Goal: Transaction & Acquisition: Purchase product/service

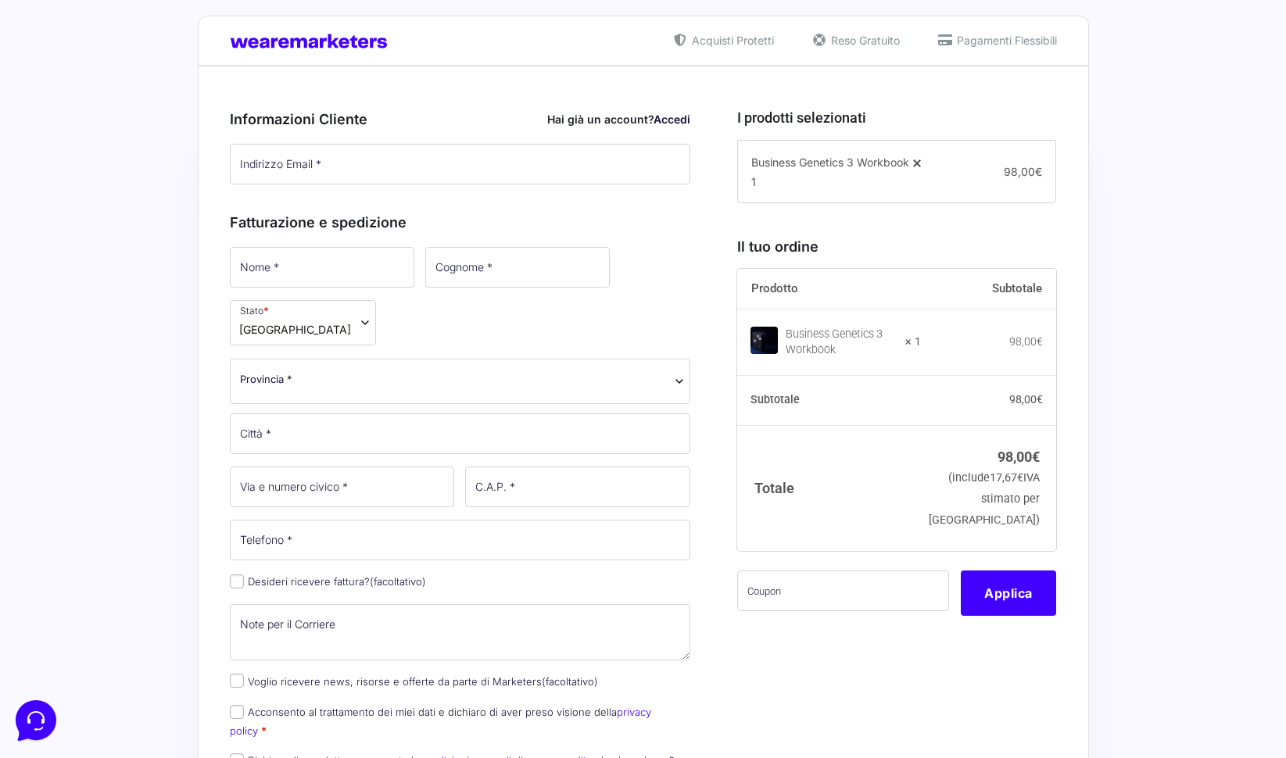
scroll to position [242, 0]
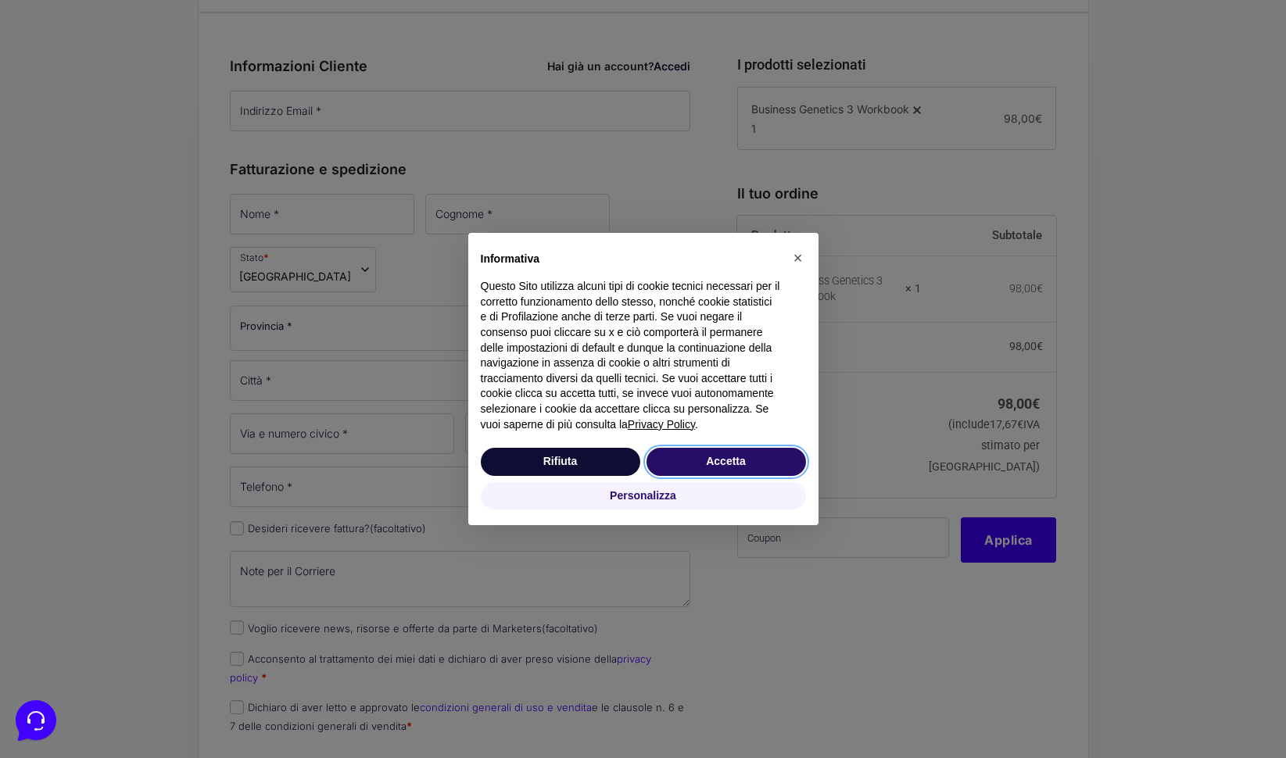
click at [757, 460] on button "Accetta" at bounding box center [726, 462] width 159 height 28
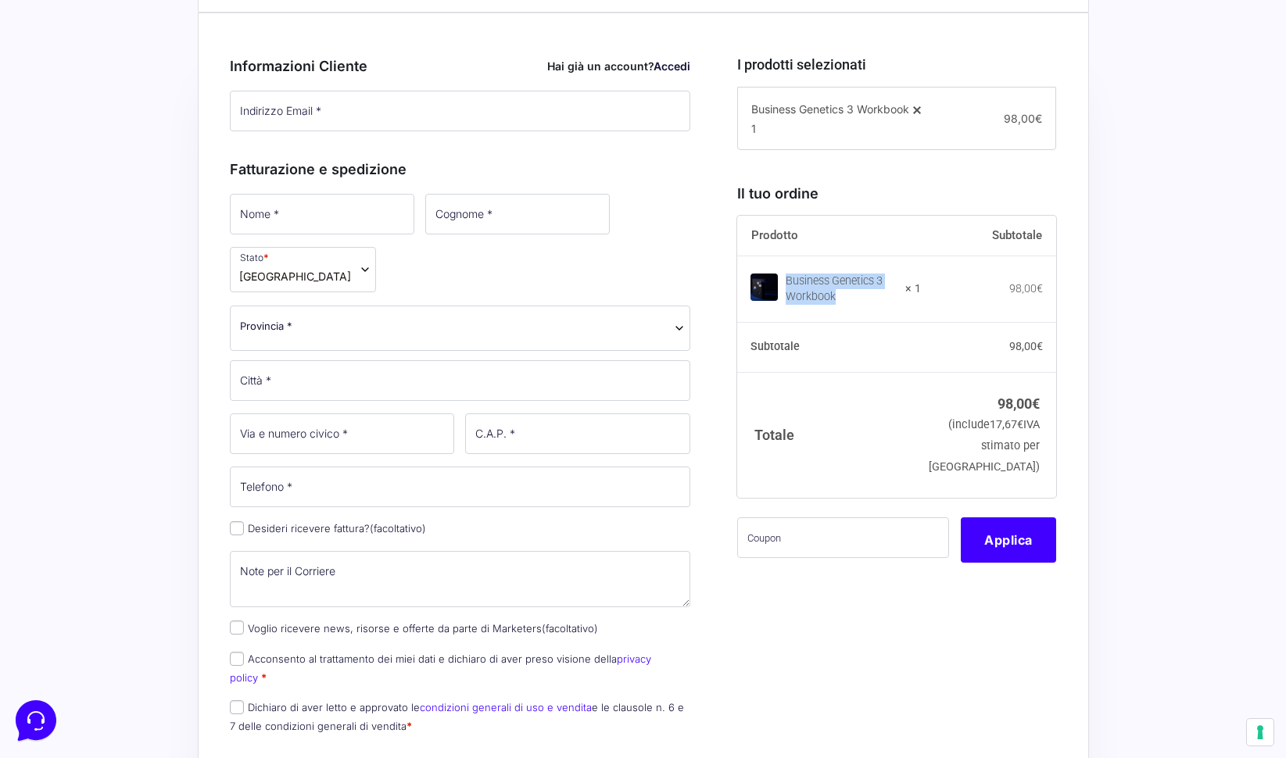
drag, startPoint x: 790, startPoint y: 283, endPoint x: 882, endPoint y: 322, distance: 100.2
click at [882, 322] on td "Business Genetics 3 Workbook × 1" at bounding box center [829, 289] width 184 height 66
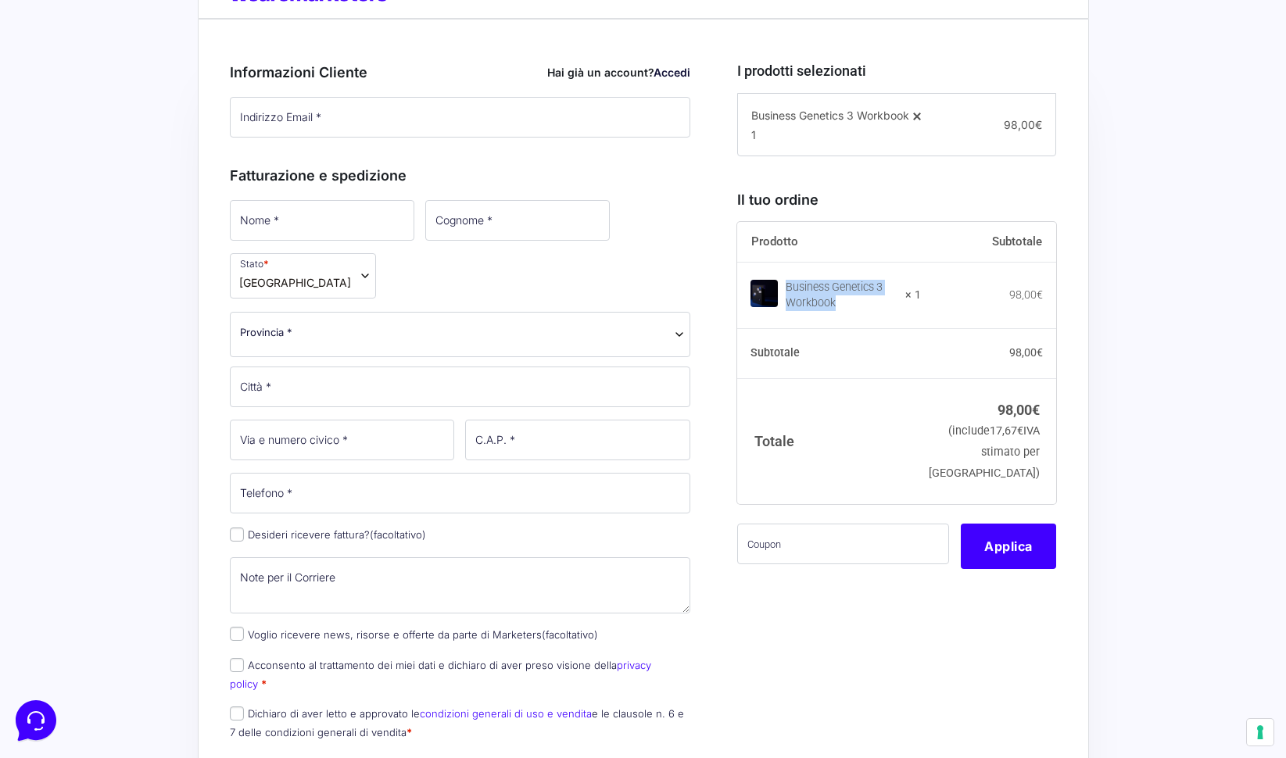
scroll to position [0, 0]
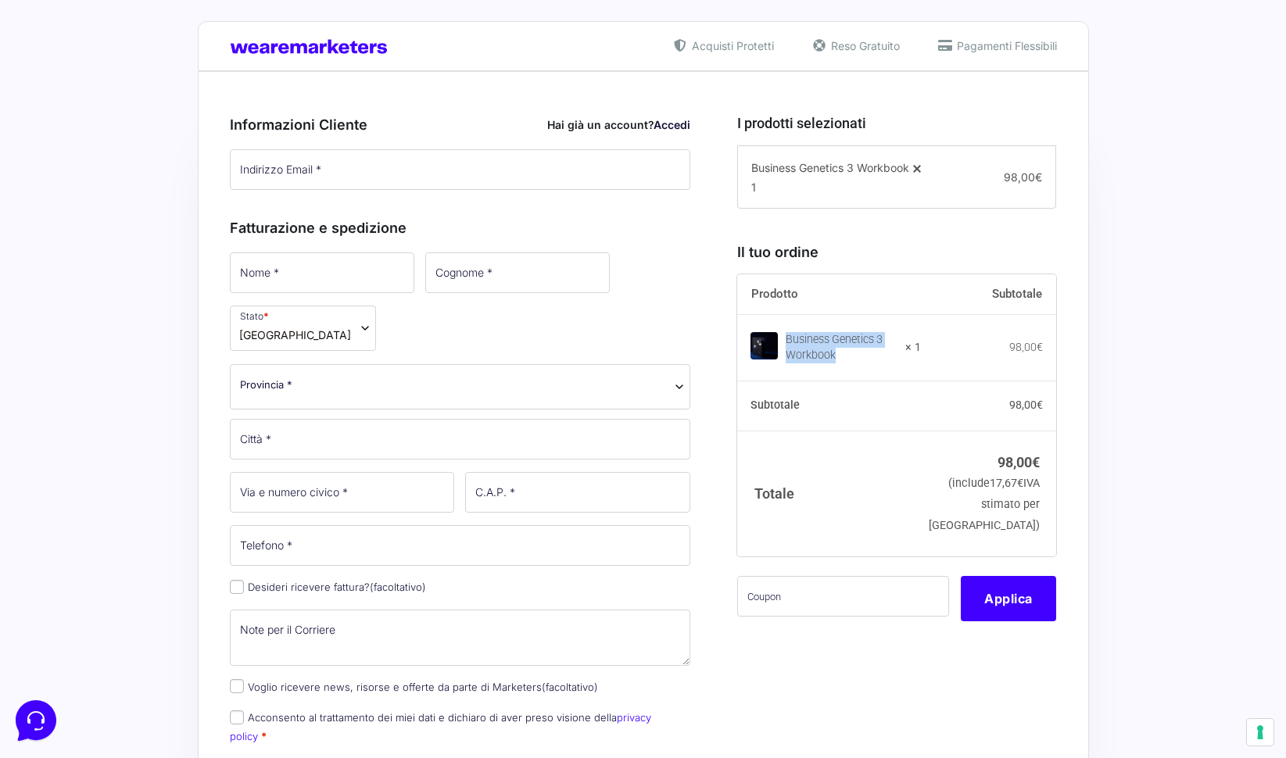
click at [836, 332] on div "Business Genetics 3 Workbook" at bounding box center [826, 348] width 152 height 32
click at [836, 352] on div "Business Genetics 3 Workbook" at bounding box center [840, 348] width 109 height 31
drag, startPoint x: 844, startPoint y: 356, endPoint x: 793, endPoint y: 335, distance: 55.3
click at [793, 335] on div "Business Genetics 3 Workbook" at bounding box center [826, 349] width 152 height 32
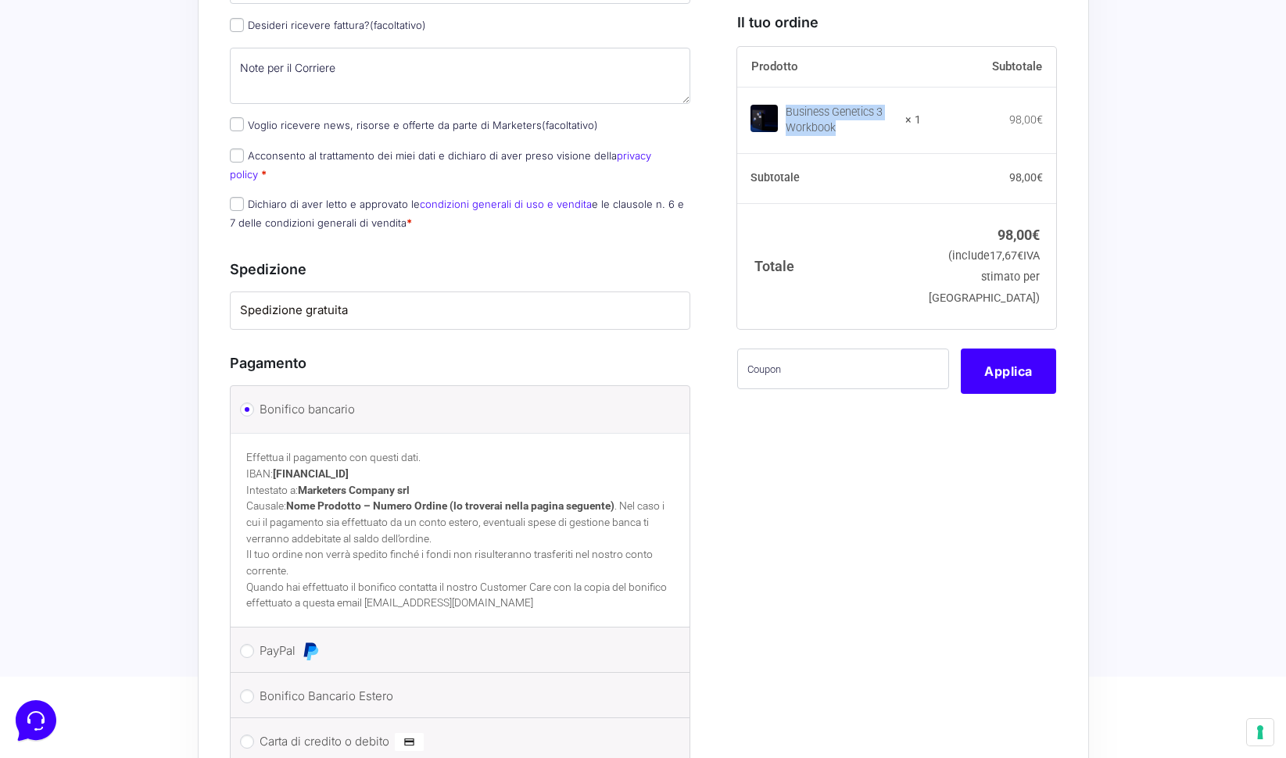
scroll to position [829, 0]
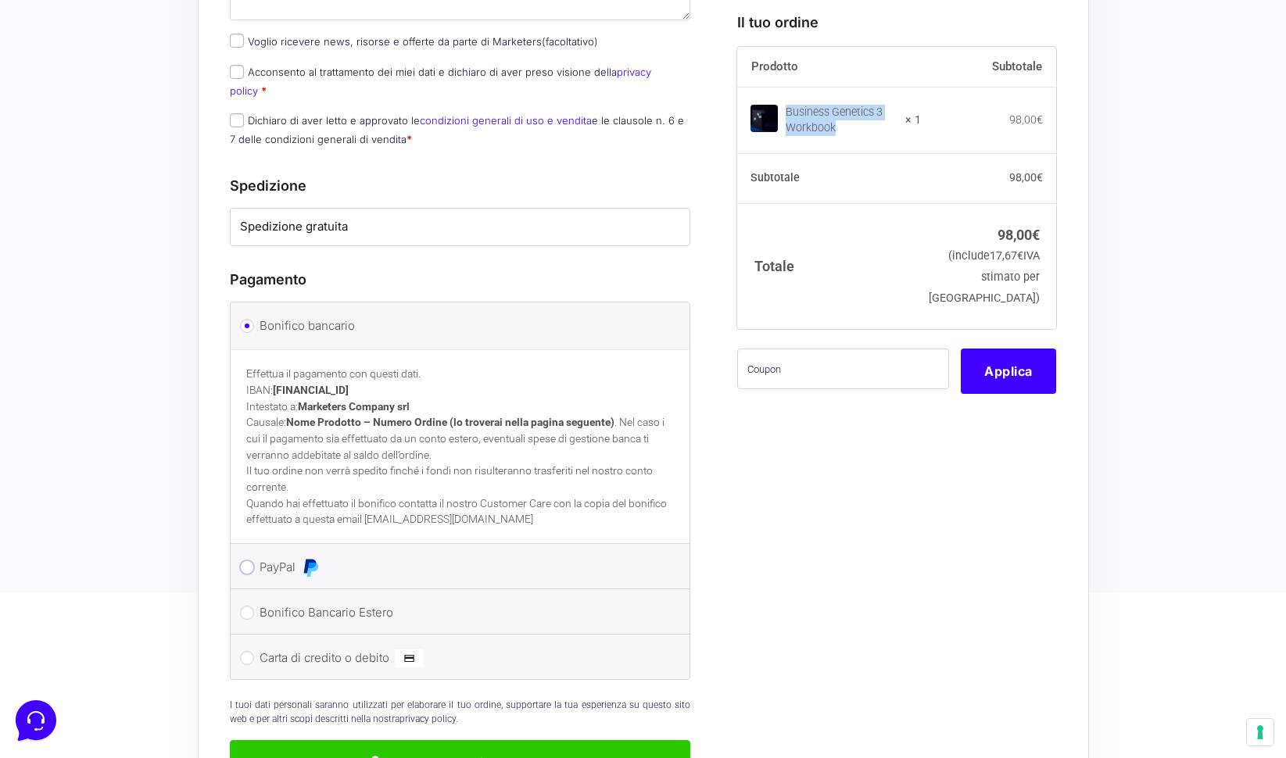
click at [245, 561] on input "PayPal" at bounding box center [247, 568] width 14 height 14
radio input "true"
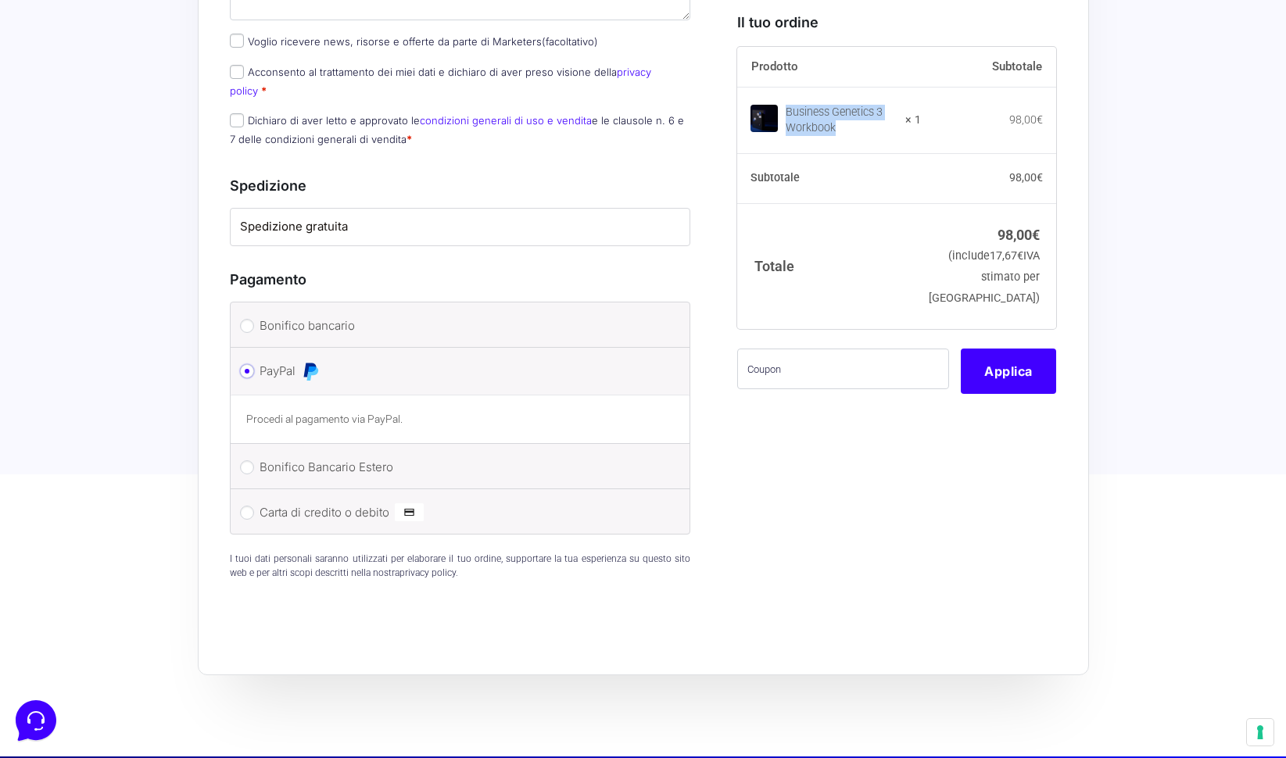
scroll to position [820, 0]
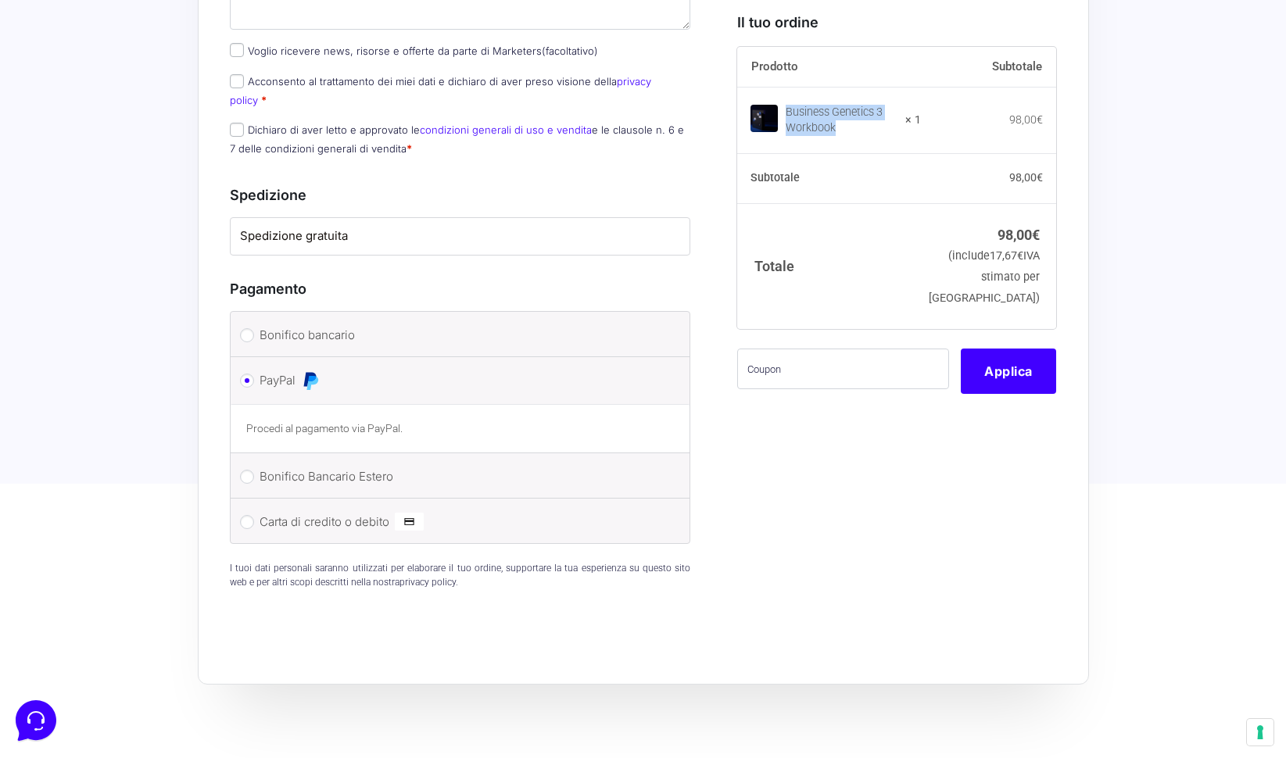
click at [826, 102] on td "Business Genetics 3 Workbook × 1" at bounding box center [829, 121] width 184 height 66
click at [797, 111] on div "Business Genetics 3 Workbook" at bounding box center [840, 120] width 109 height 31
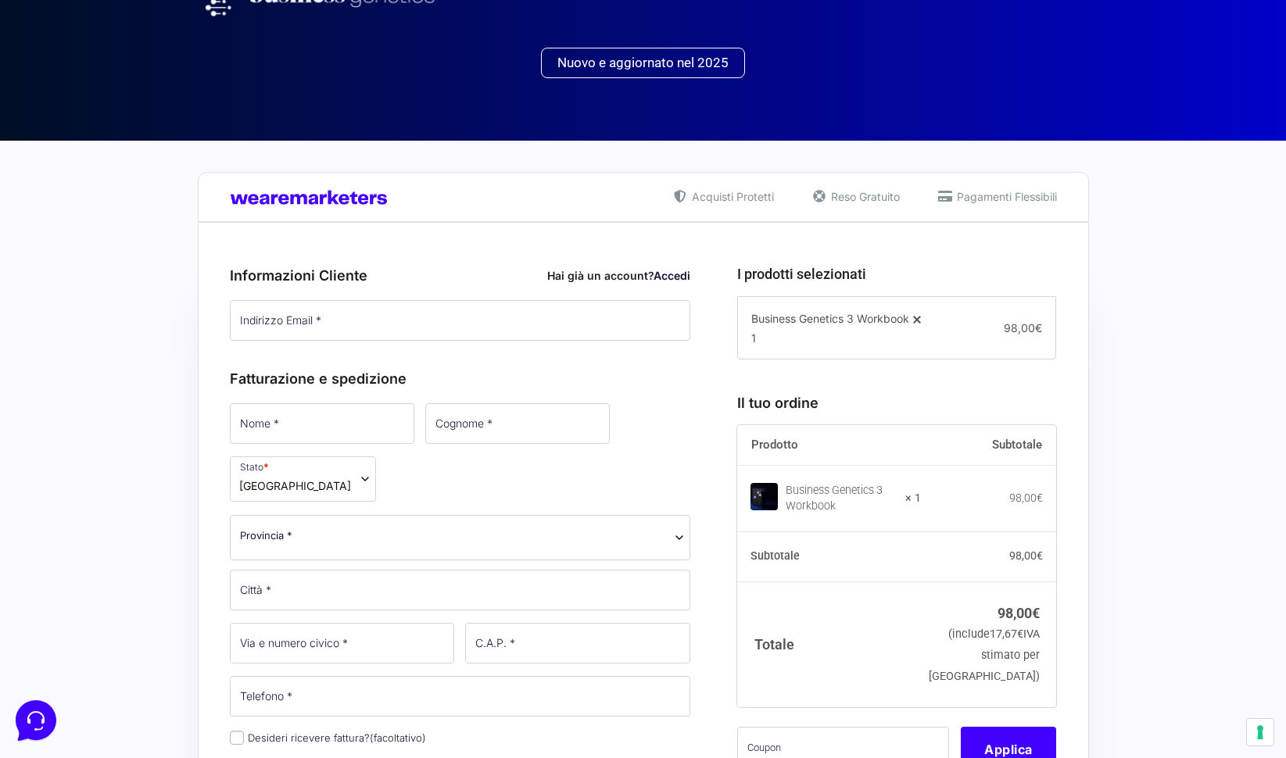
scroll to position [0, 0]
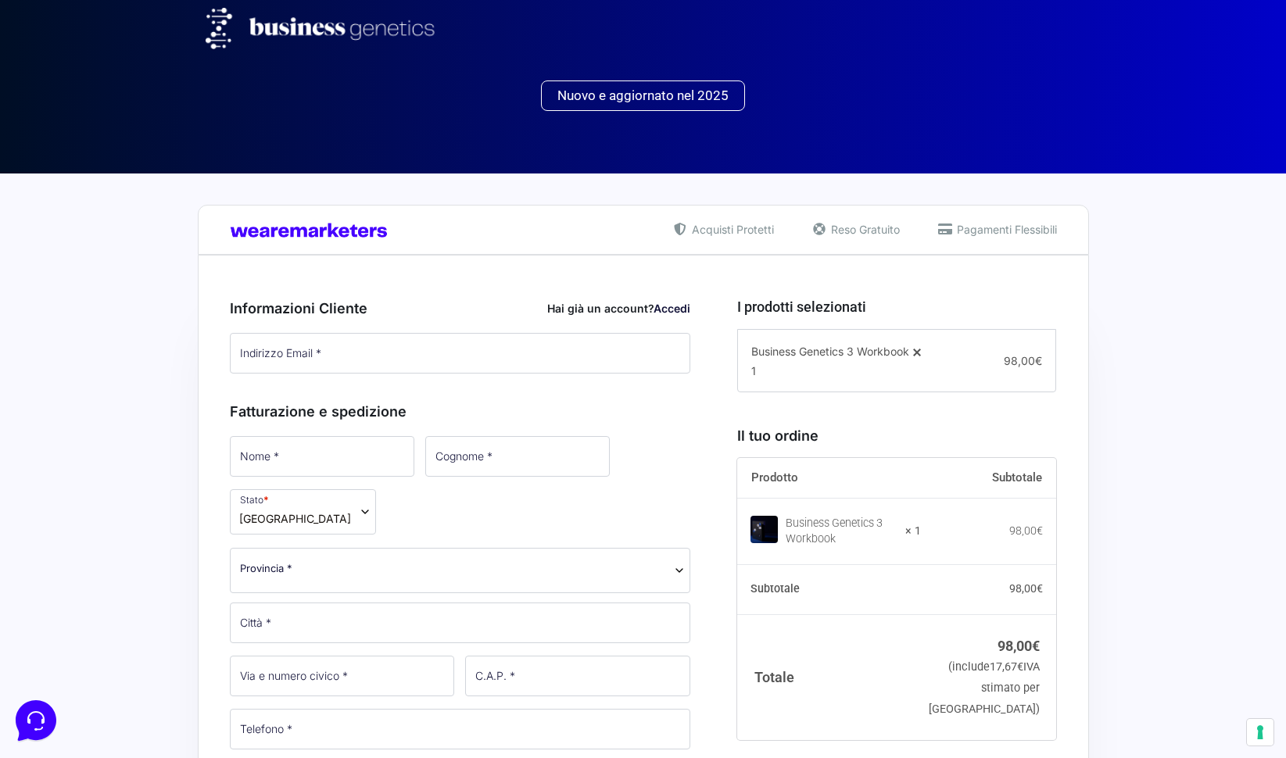
click at [636, 97] on span "Nuovo e aggiornato nel 2025" at bounding box center [642, 95] width 171 height 13
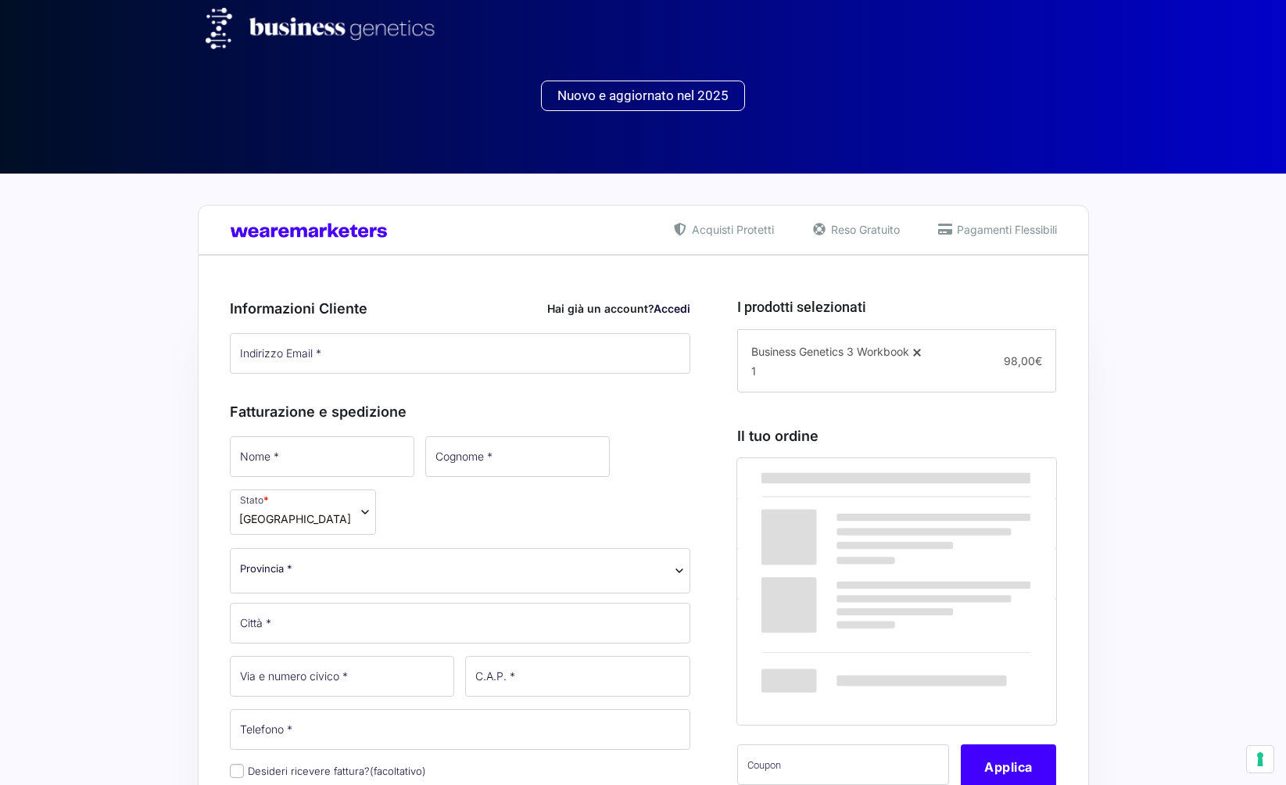
select select
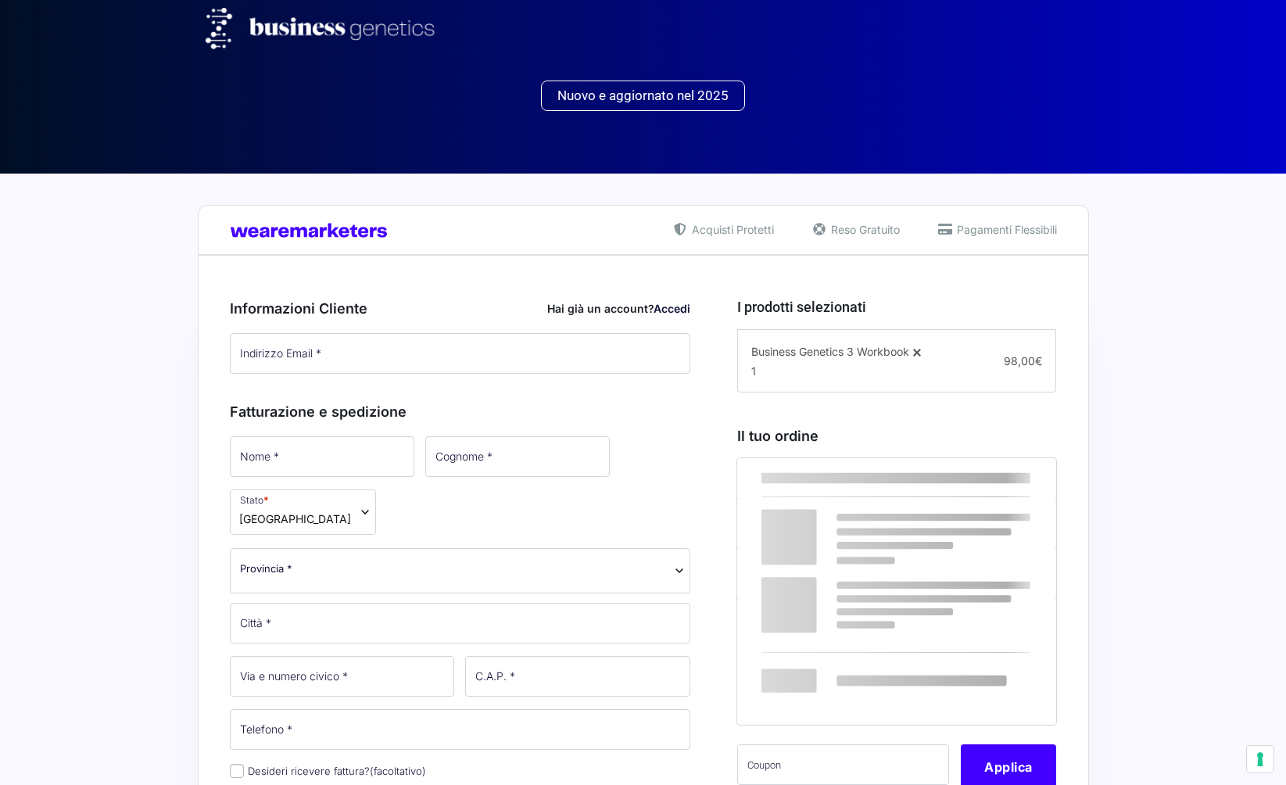
select select
